Goal: Task Accomplishment & Management: Use online tool/utility

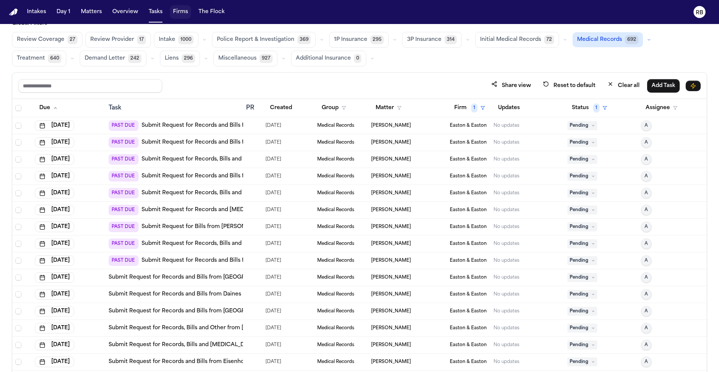
scroll to position [4, 0]
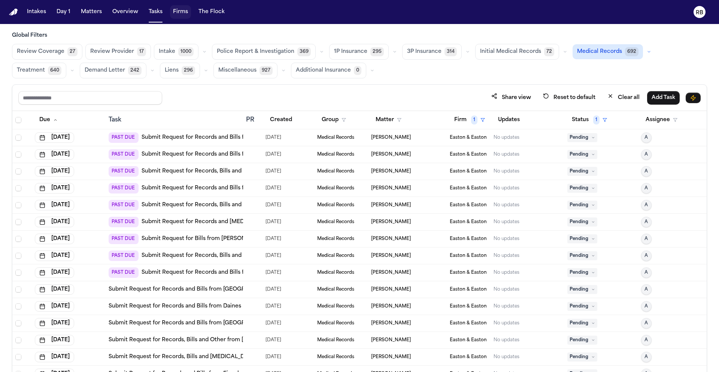
click at [435, 85] on div "Share view Reset to default Clear all Add Task" at bounding box center [359, 98] width 694 height 26
click at [603, 70] on div "Review Coverage 27 Review Provider 17 Intake 1000 Police Report & Investigation…" at bounding box center [359, 61] width 695 height 34
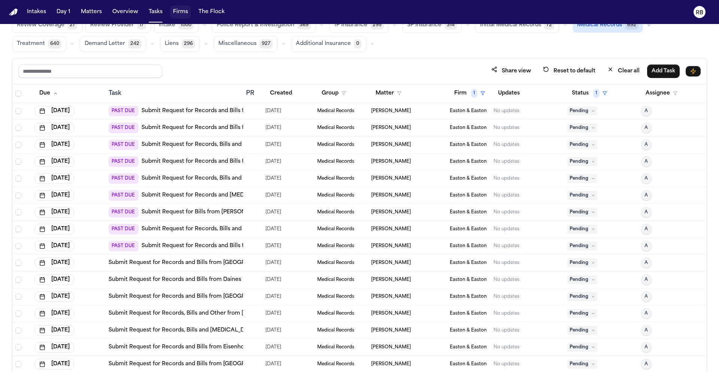
scroll to position [14, 0]
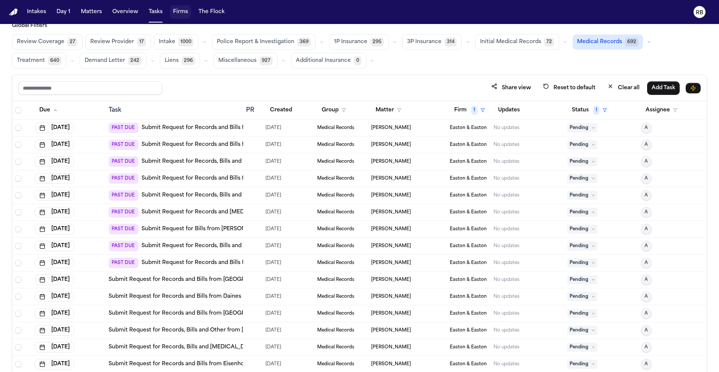
click at [416, 74] on div "Global Filters Review Coverage 27 Review Provider 17 Intake 1000 Police Report …" at bounding box center [359, 206] width 695 height 369
click at [255, 127] on div at bounding box center [252, 128] width 13 height 6
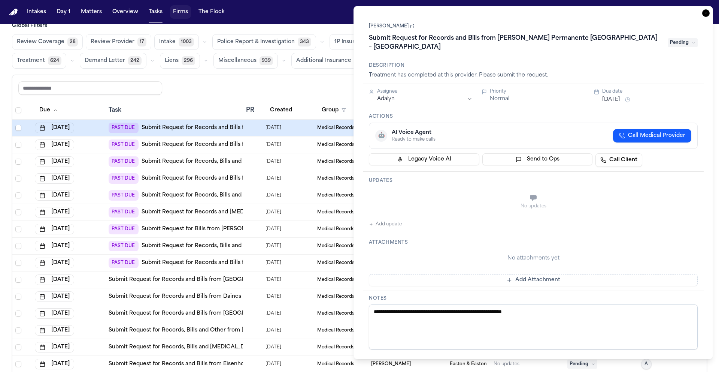
click at [384, 25] on link "[PERSON_NAME]" at bounding box center [392, 26] width 46 height 6
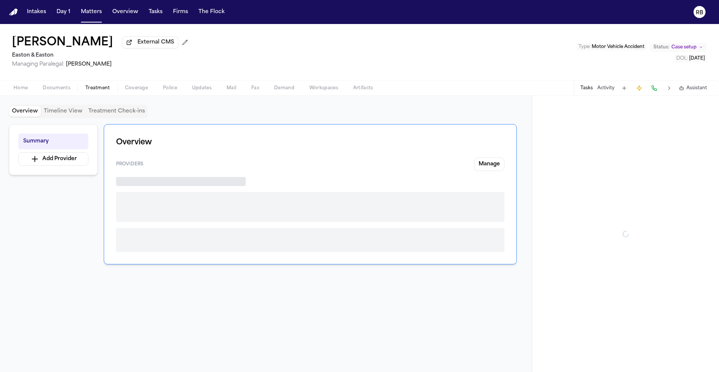
click at [88, 90] on span "Treatment" at bounding box center [97, 88] width 25 height 6
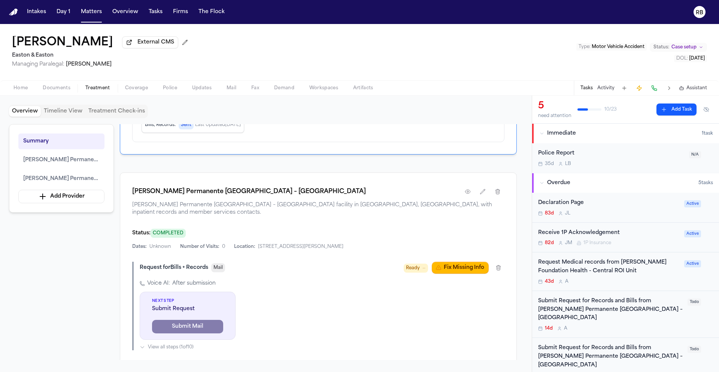
scroll to position [187, 0]
click at [466, 192] on icon "button" at bounding box center [468, 191] width 6 height 6
